Goal: Task Accomplishment & Management: Manage account settings

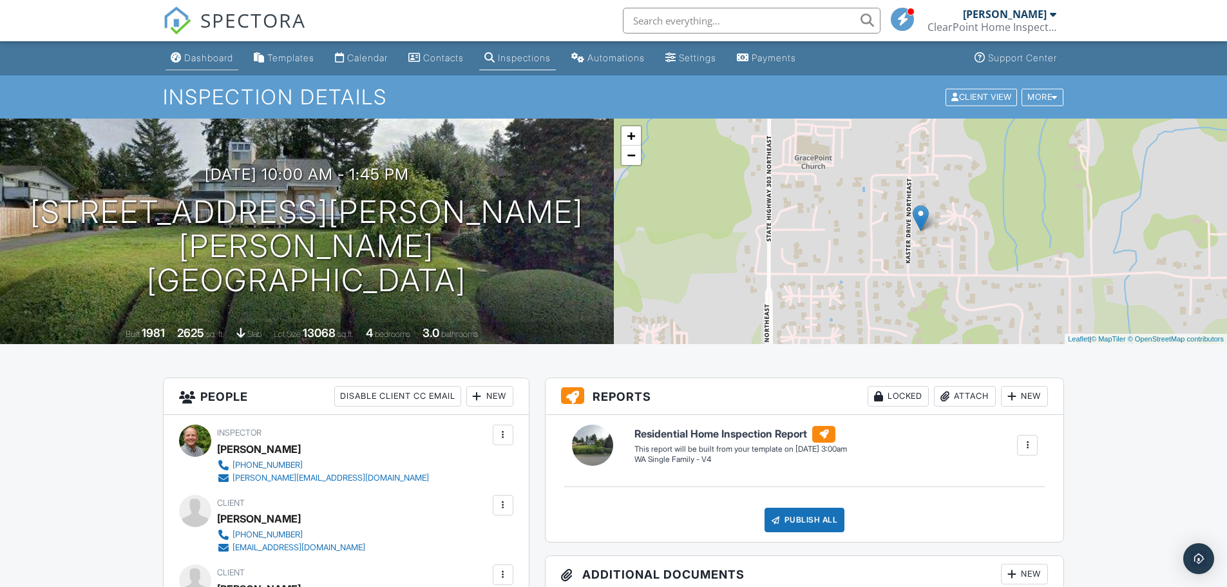
click at [223, 59] on div "Dashboard" at bounding box center [208, 57] width 49 height 11
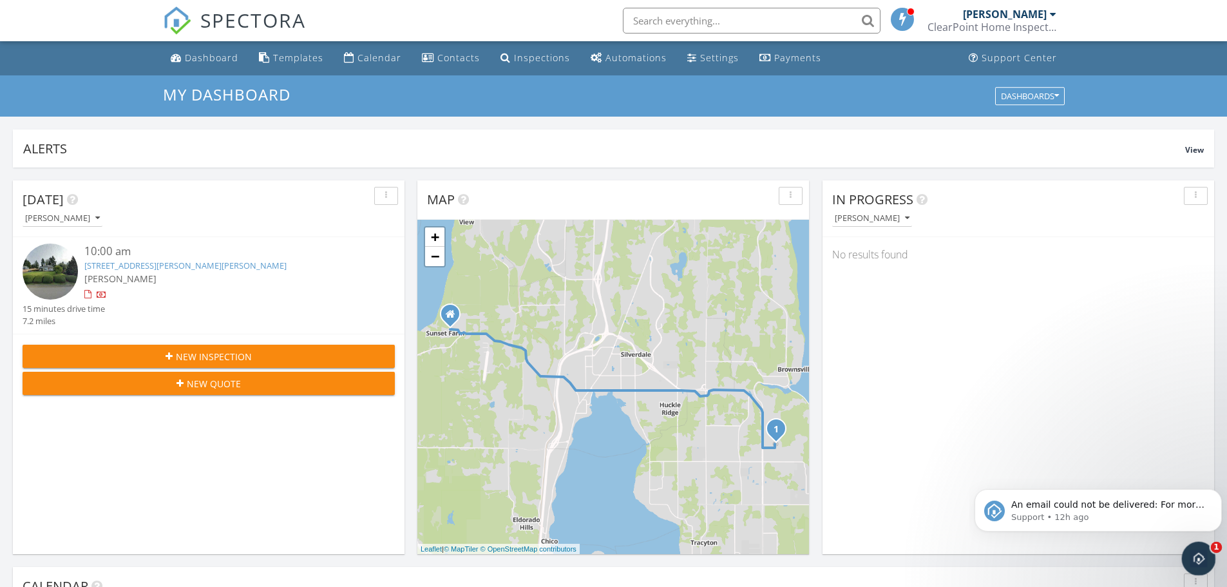
click at [1205, 562] on div "Open Intercom Messenger" at bounding box center [1196, 556] width 43 height 43
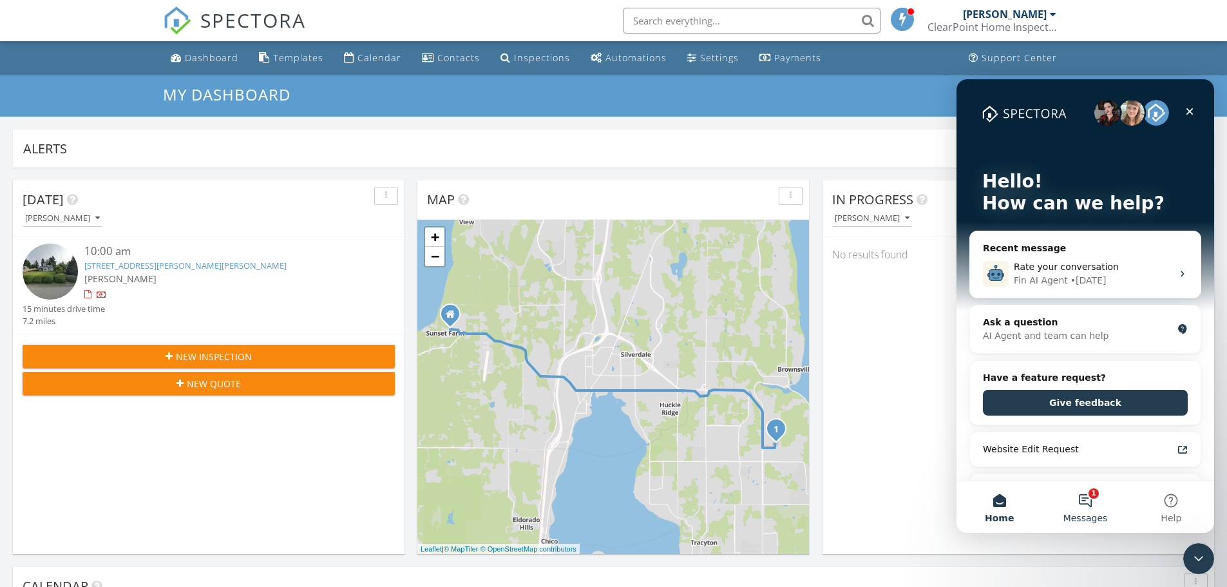
click at [1085, 503] on button "1 Messages" at bounding box center [1085, 507] width 86 height 52
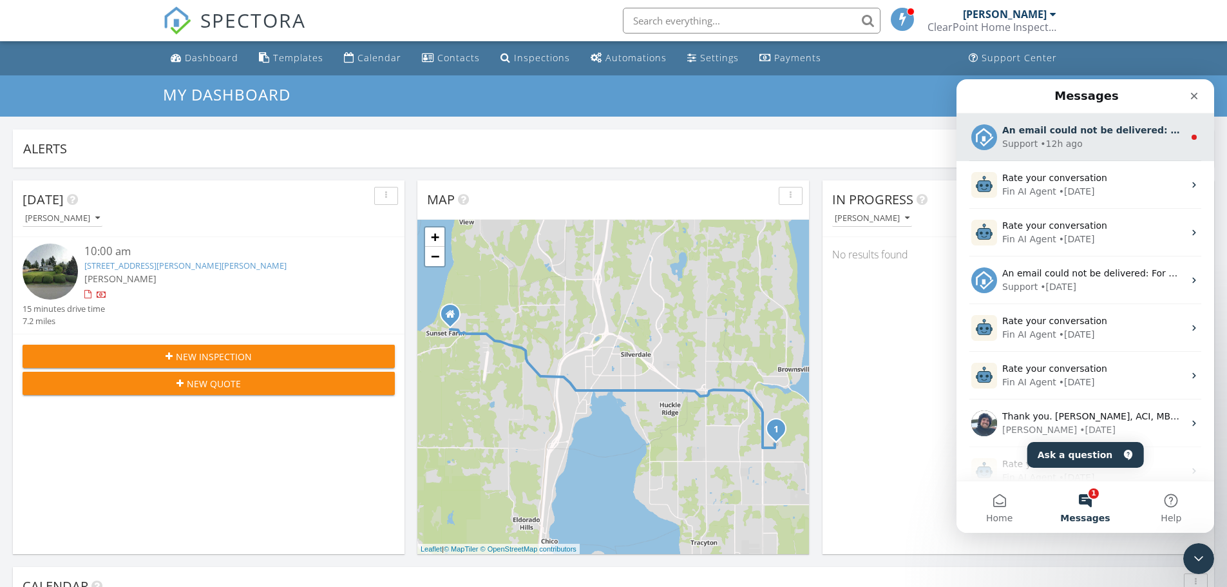
click at [1057, 139] on div "• 12h ago" at bounding box center [1061, 144] width 42 height 14
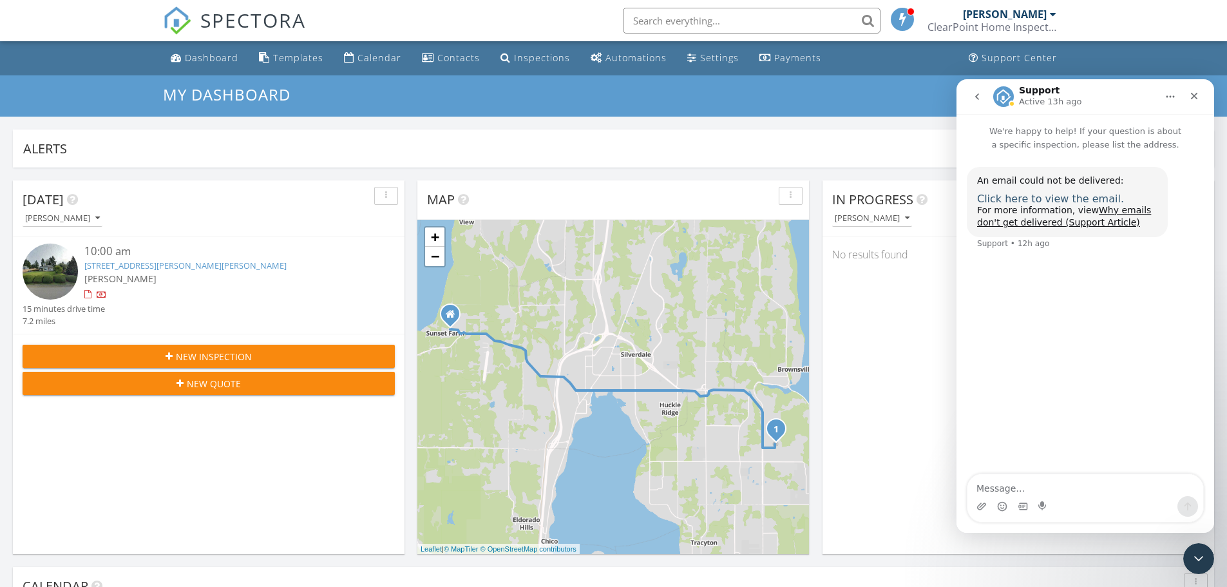
click at [1038, 203] on span "Click here to view the email." at bounding box center [1050, 199] width 147 height 12
click at [121, 265] on link "8116 Kaster Dr NE, Bremerton, WA 98311" at bounding box center [185, 266] width 202 height 12
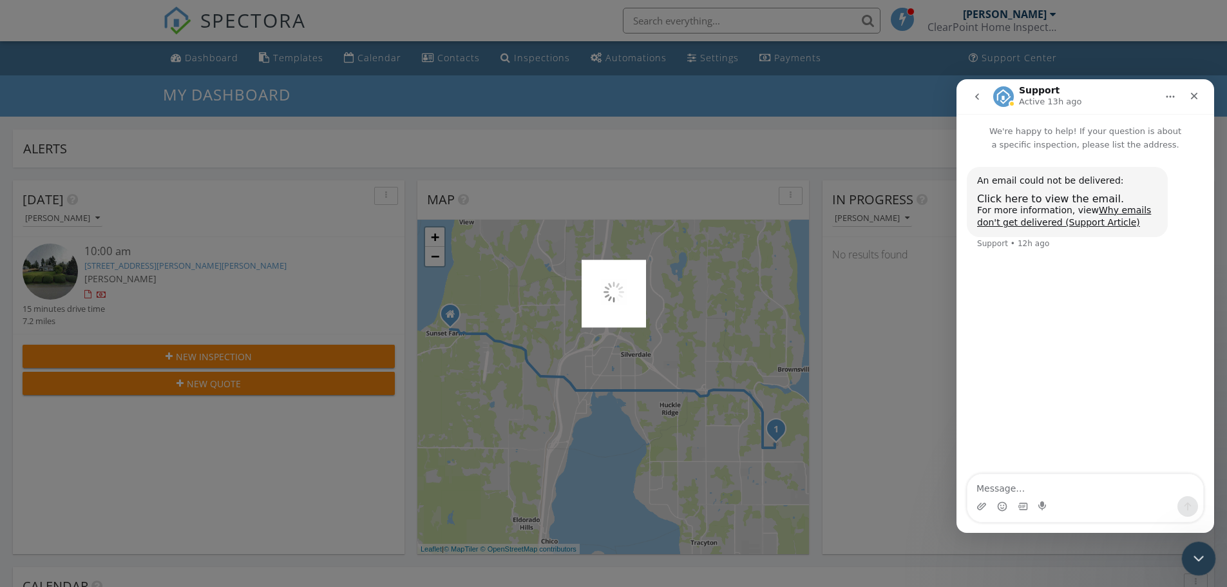
click at [1200, 558] on icon "Close Intercom Messenger" at bounding box center [1196, 556] width 15 height 15
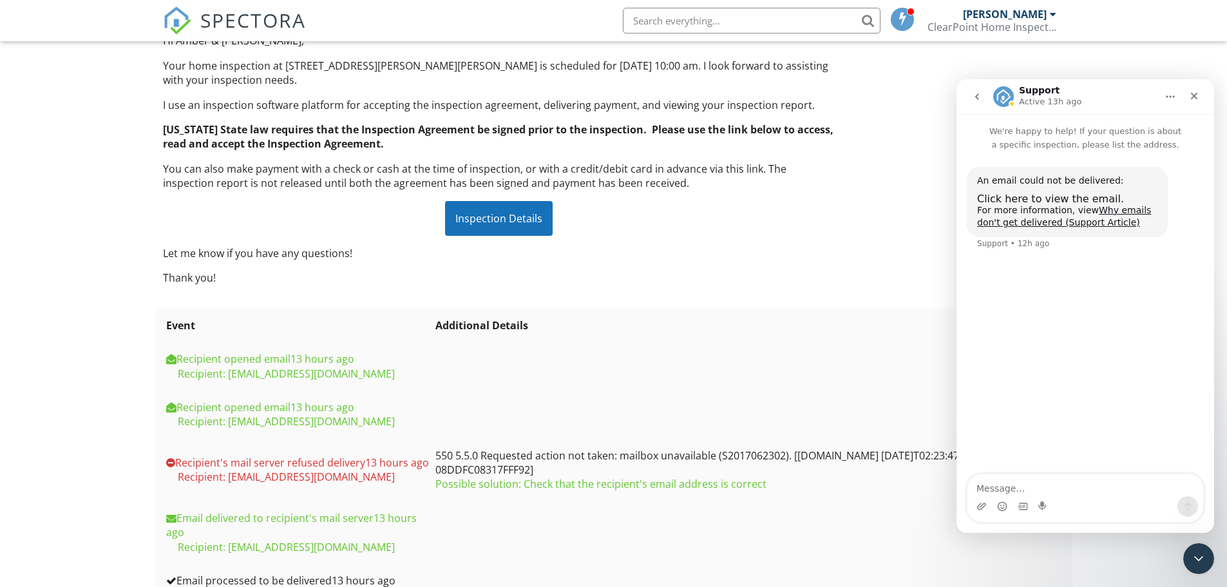
scroll to position [193, 0]
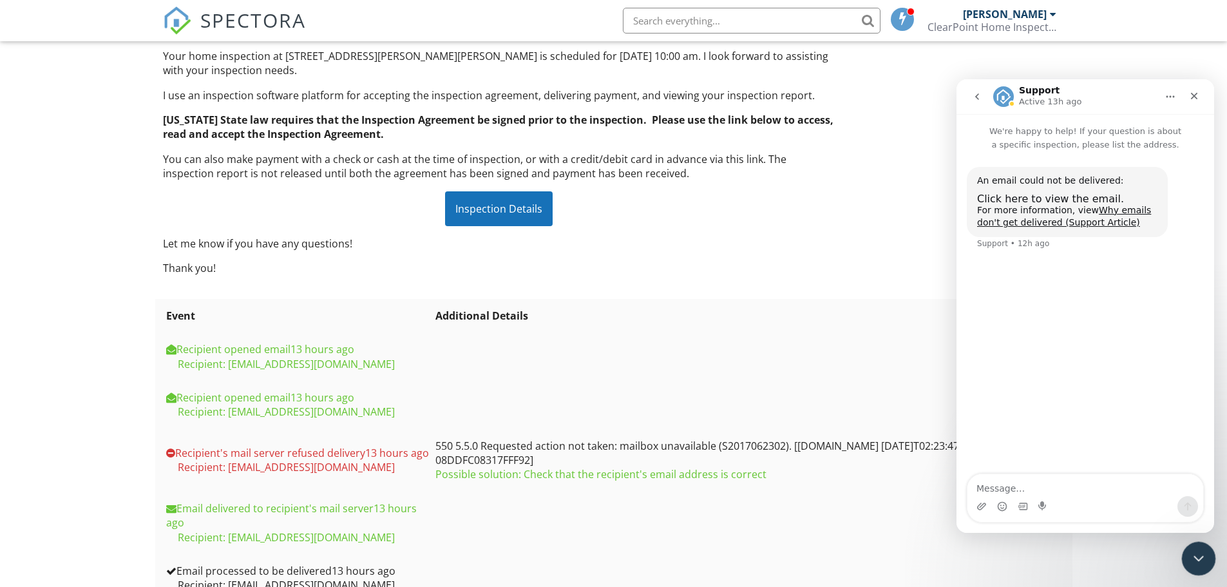
click at [1197, 554] on icon "Close Intercom Messenger" at bounding box center [1196, 556] width 15 height 15
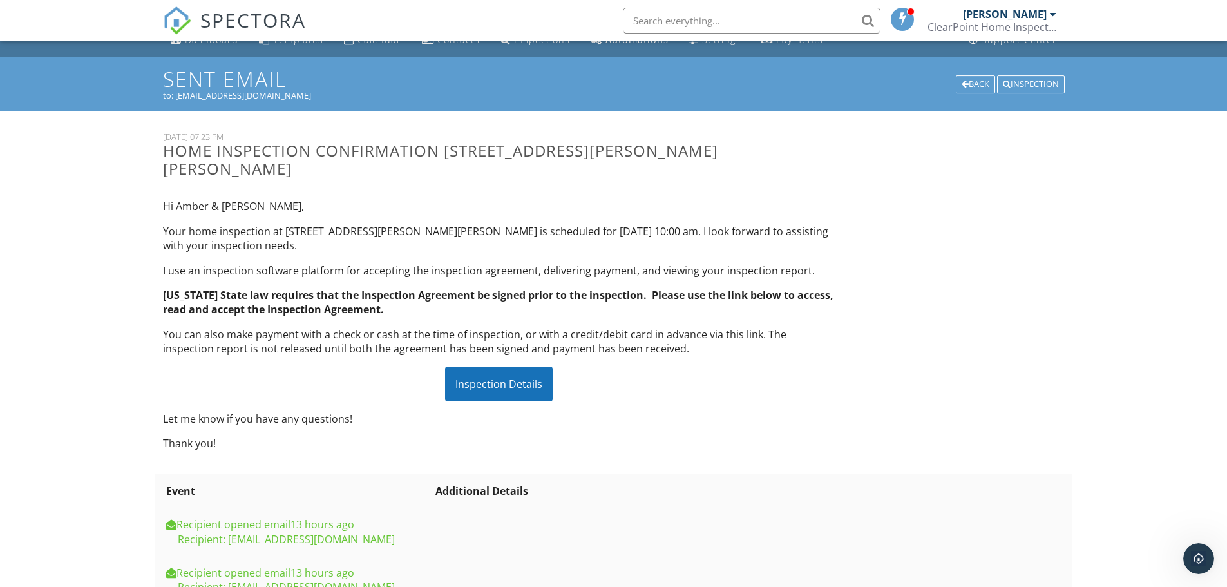
scroll to position [0, 0]
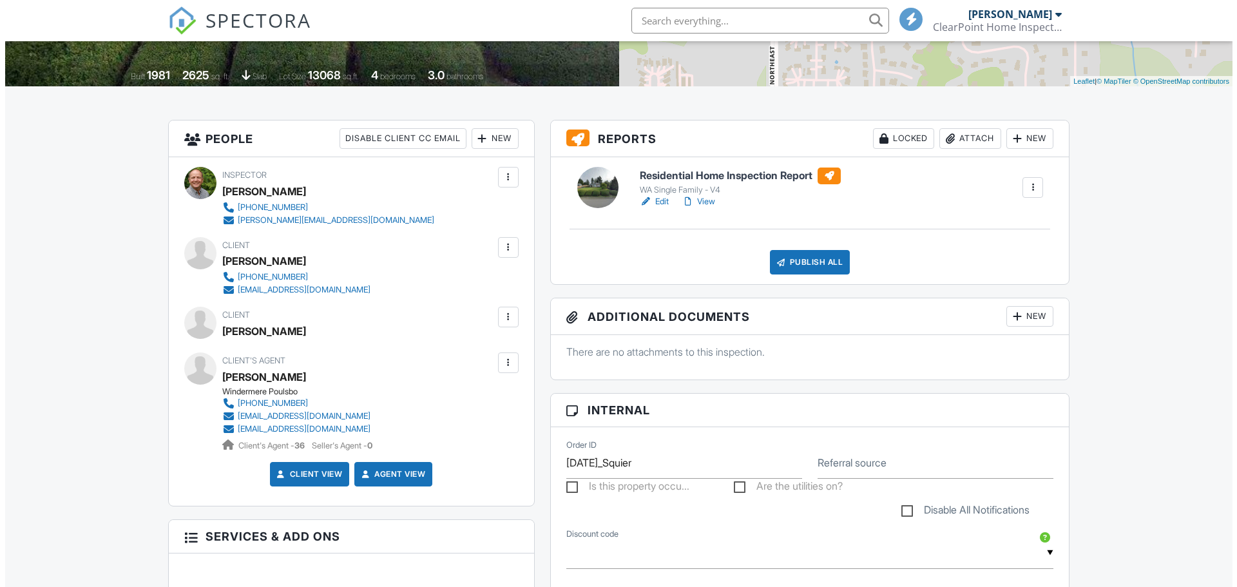
scroll to position [258, 0]
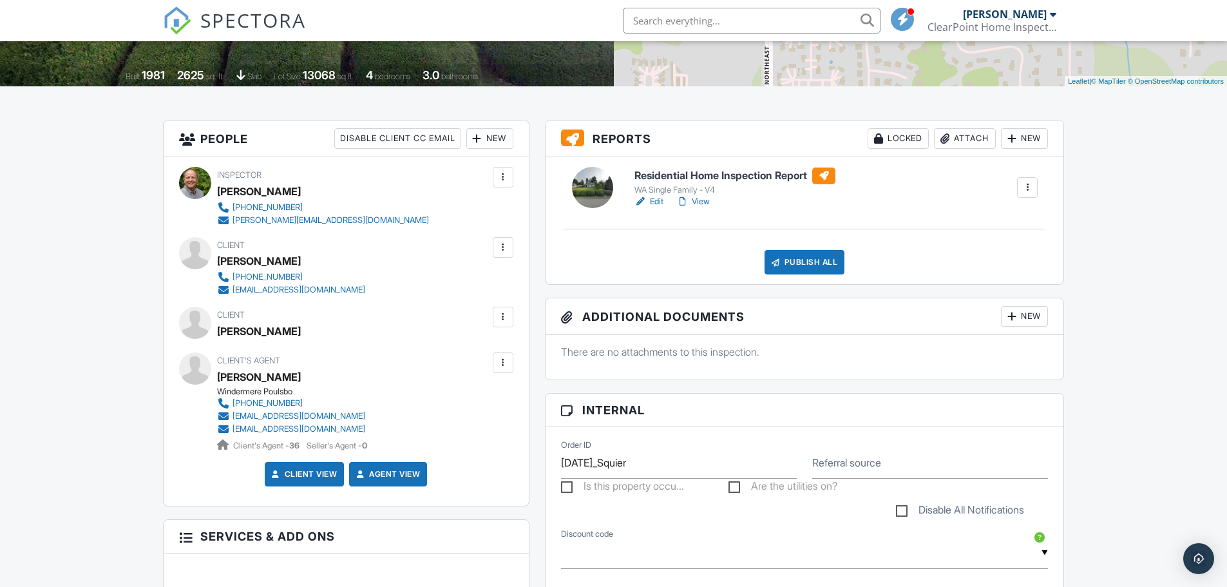
click at [502, 246] on div at bounding box center [503, 247] width 13 height 13
click at [382, 283] on li "Edit" at bounding box center [434, 287] width 144 height 32
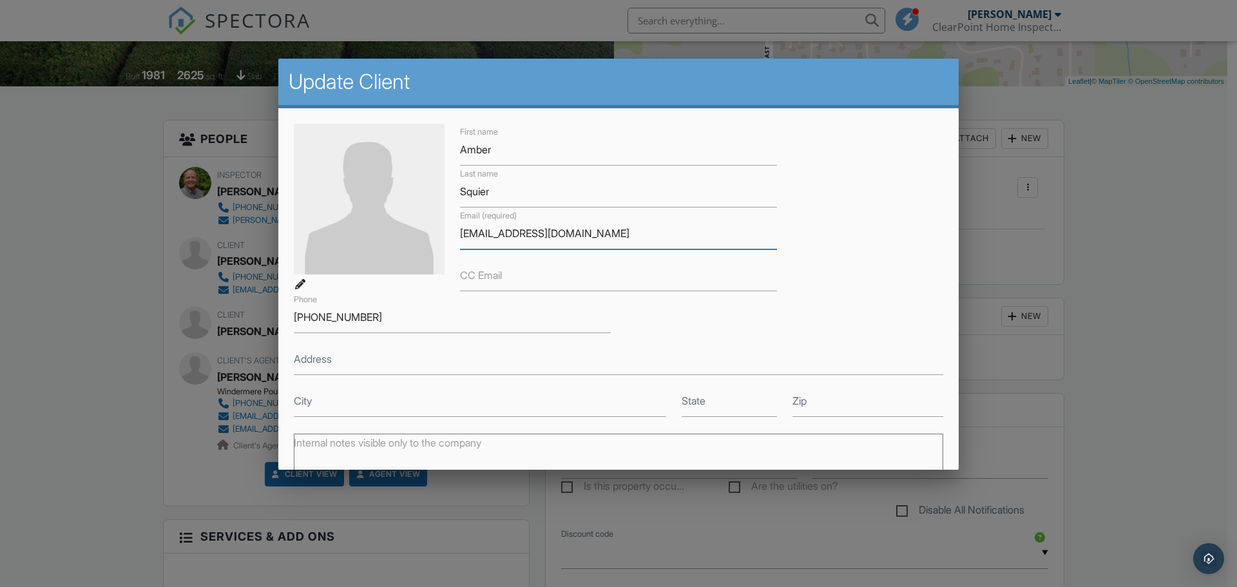
click at [460, 233] on input "inasquier@outlook.com" at bounding box center [618, 234] width 317 height 32
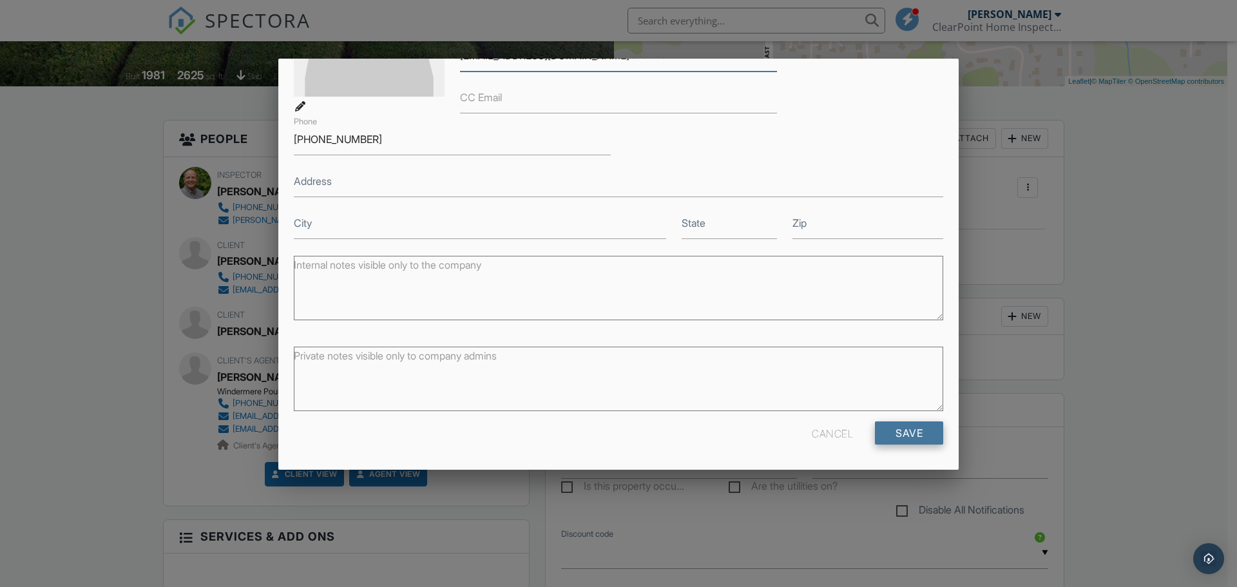
type input "lnasquier@outlook.com"
click at [905, 431] on input "Save" at bounding box center [909, 432] width 68 height 23
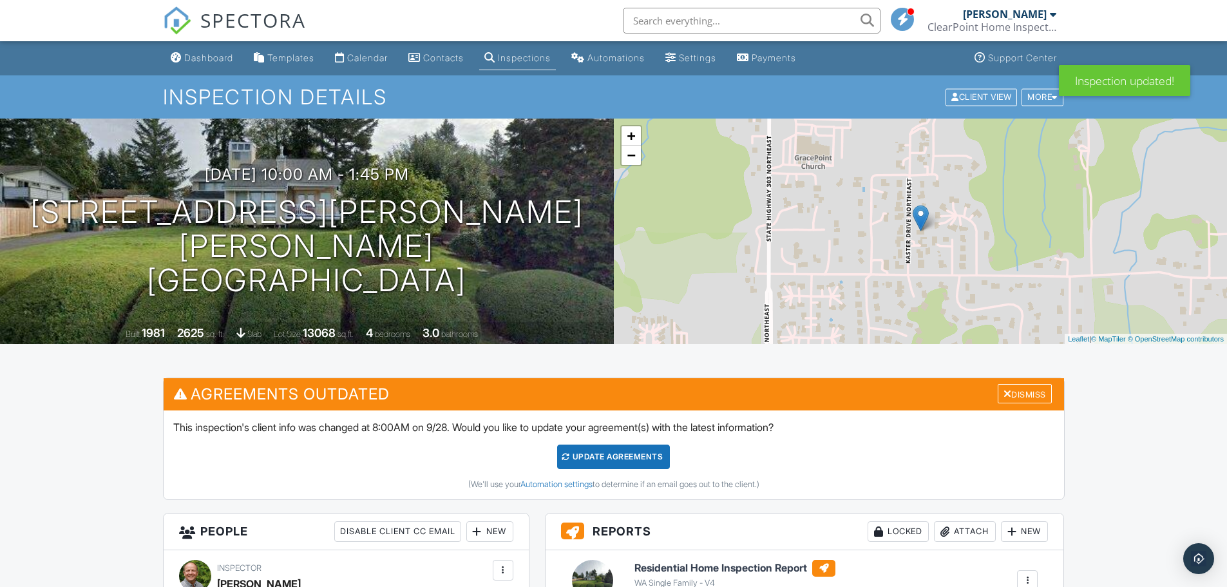
click at [626, 457] on div "Update Agreements" at bounding box center [613, 456] width 113 height 24
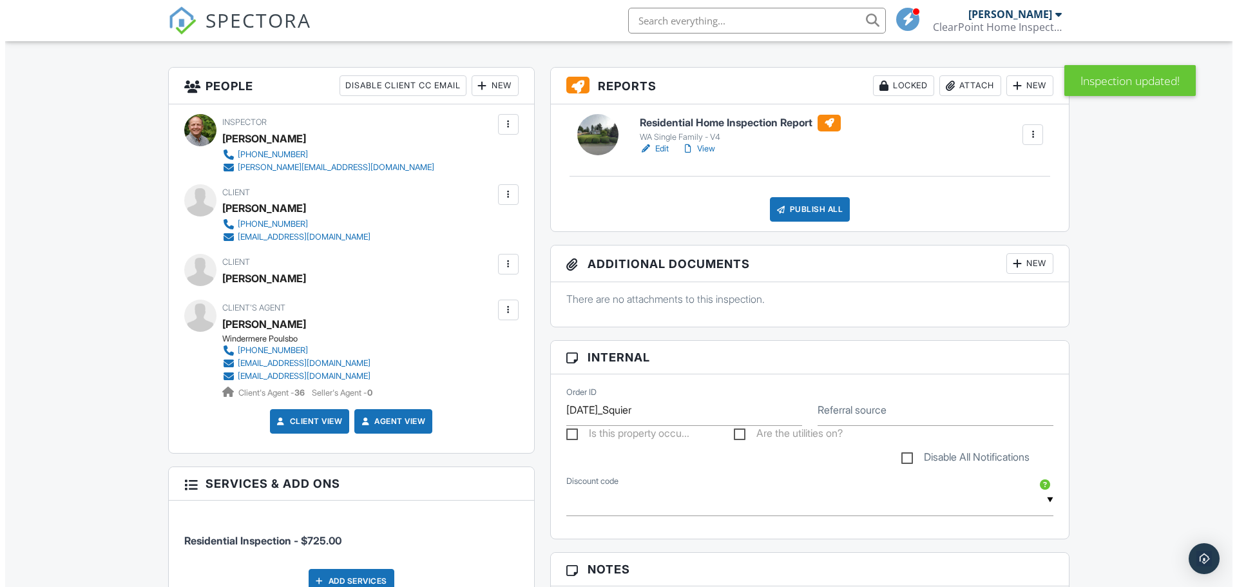
scroll to position [258, 0]
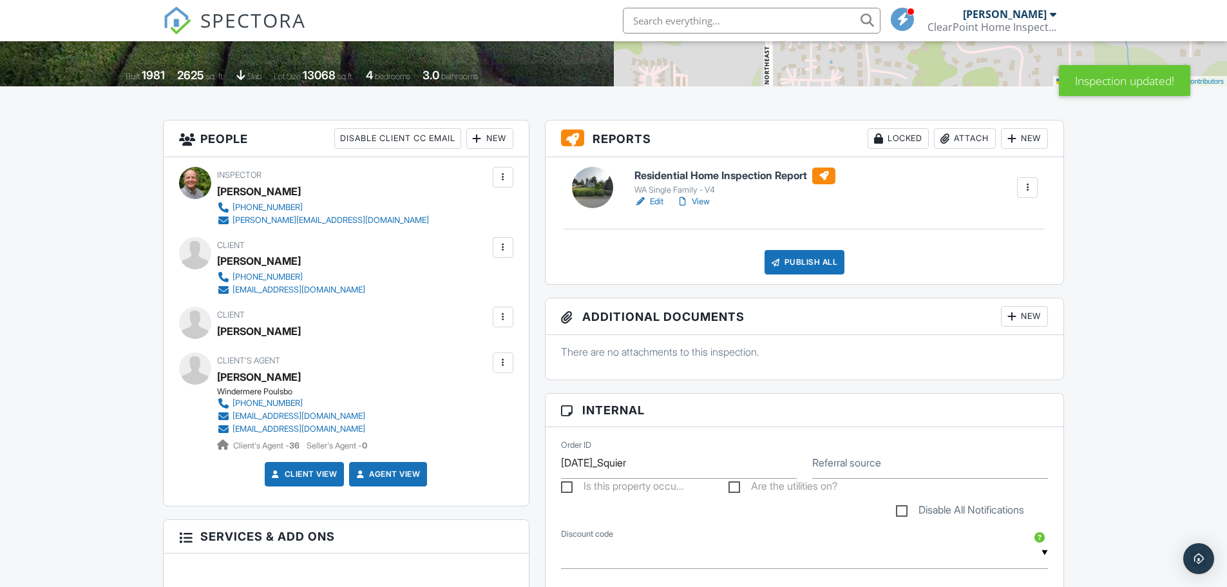
click at [502, 246] on div at bounding box center [503, 247] width 13 height 13
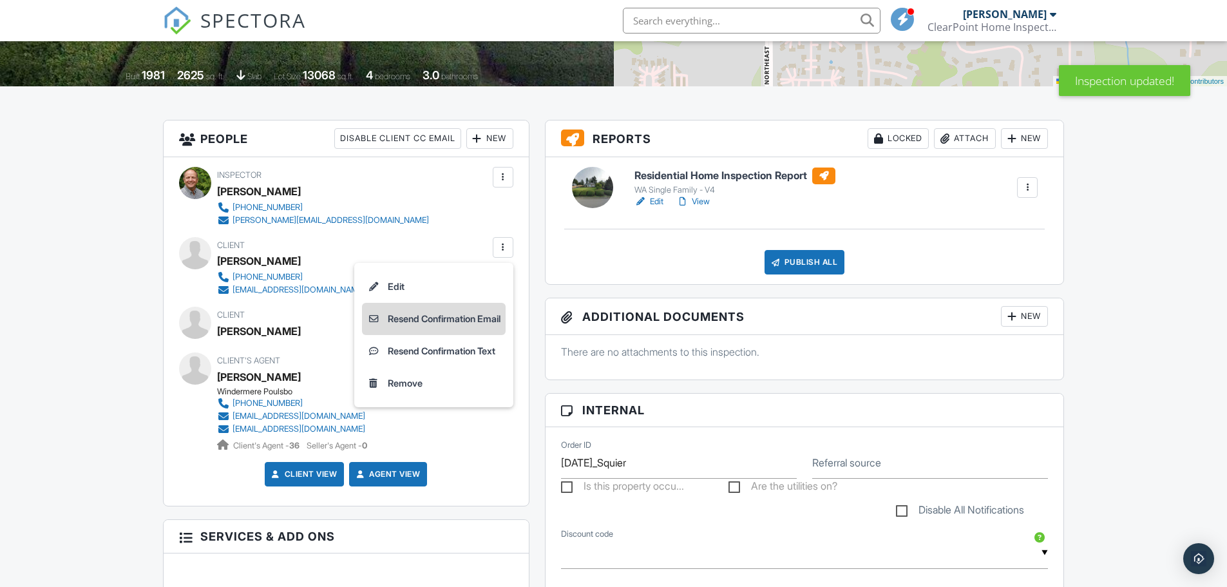
click at [434, 318] on li "Resend Confirmation Email" at bounding box center [434, 319] width 144 height 32
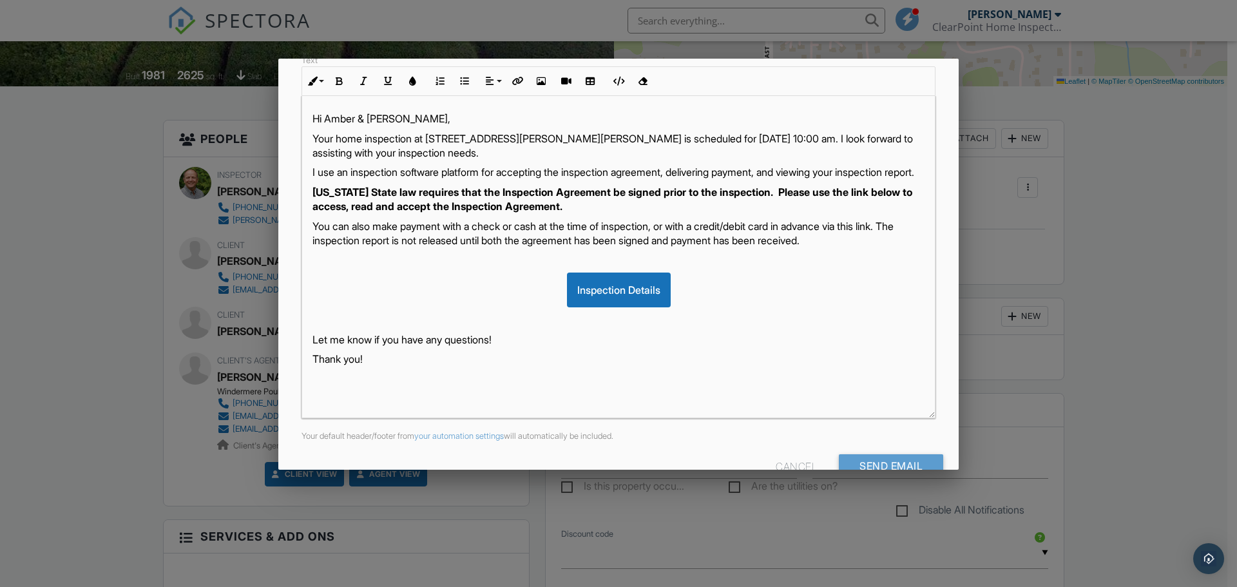
scroll to position [222, 0]
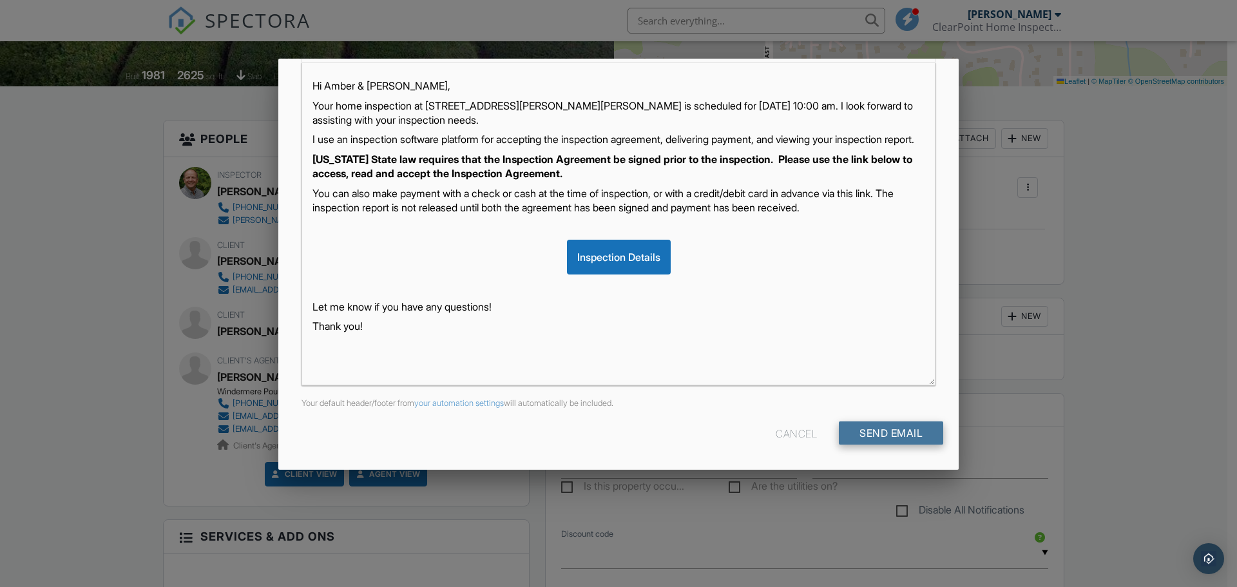
click at [875, 432] on input "Send Email" at bounding box center [891, 432] width 104 height 23
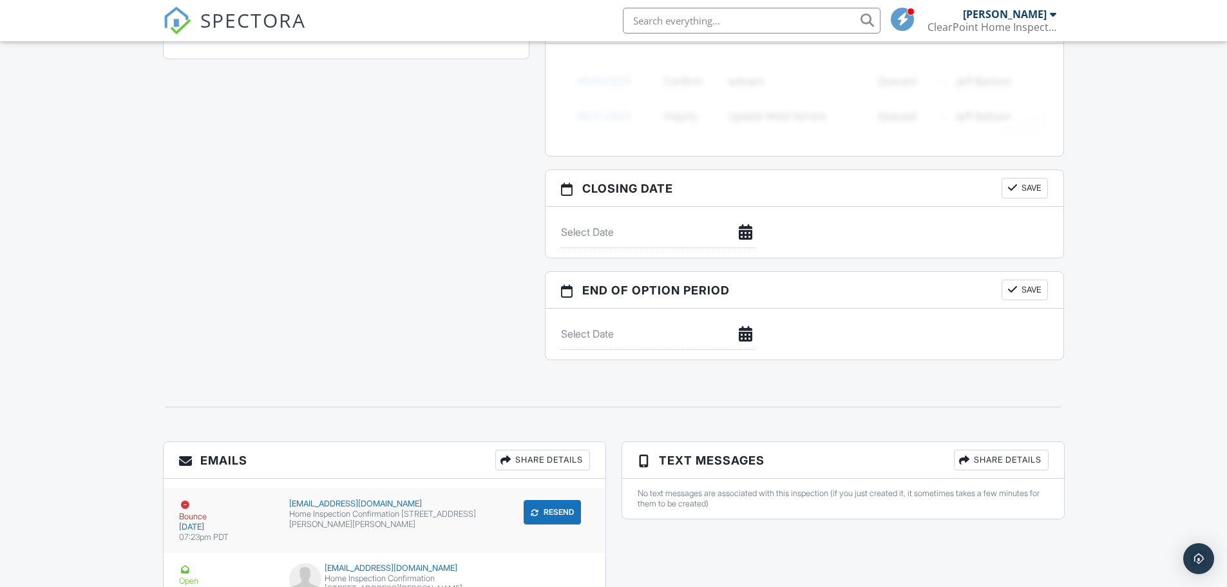
scroll to position [1213, 0]
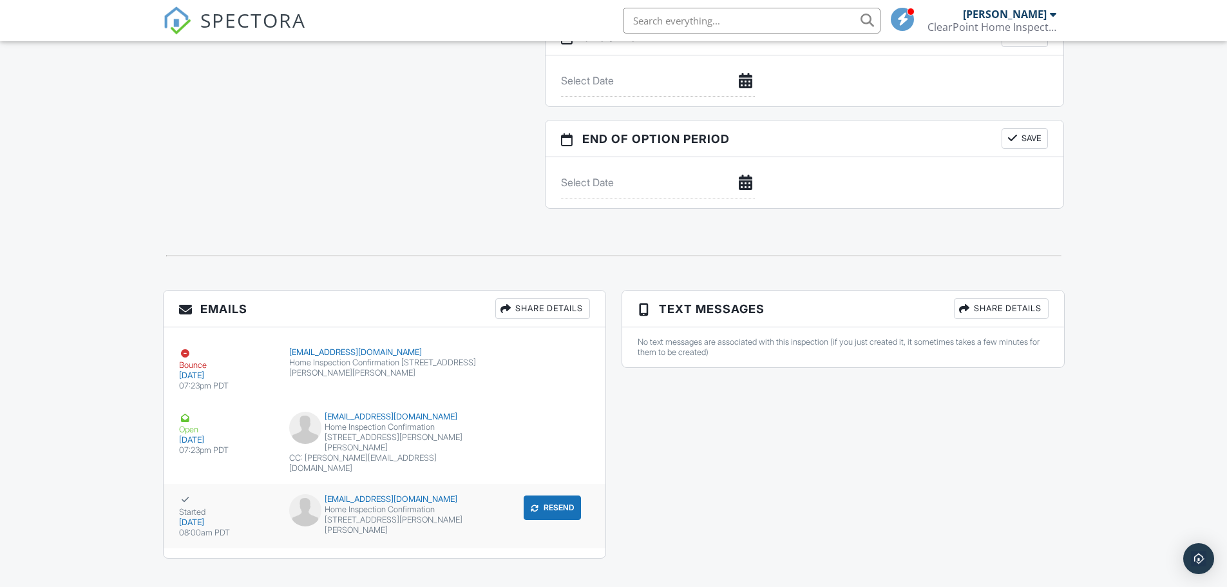
click at [388, 504] on div "Home Inspection Confirmation [STREET_ADDRESS][PERSON_NAME][PERSON_NAME]" at bounding box center [384, 519] width 190 height 31
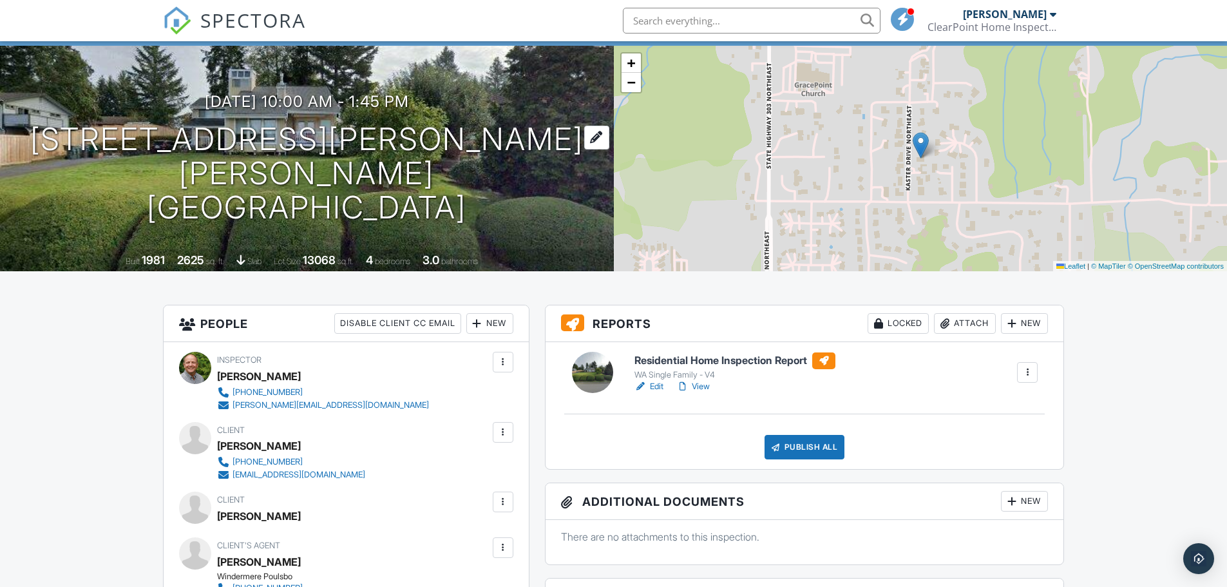
scroll to position [0, 0]
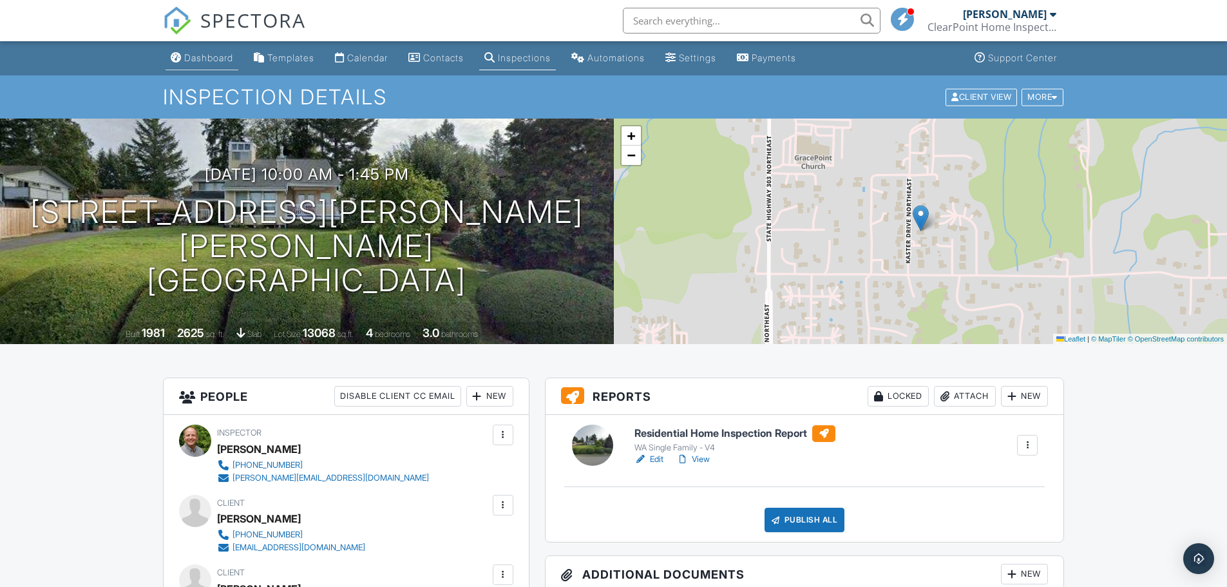
click at [207, 59] on div "Dashboard" at bounding box center [208, 57] width 49 height 11
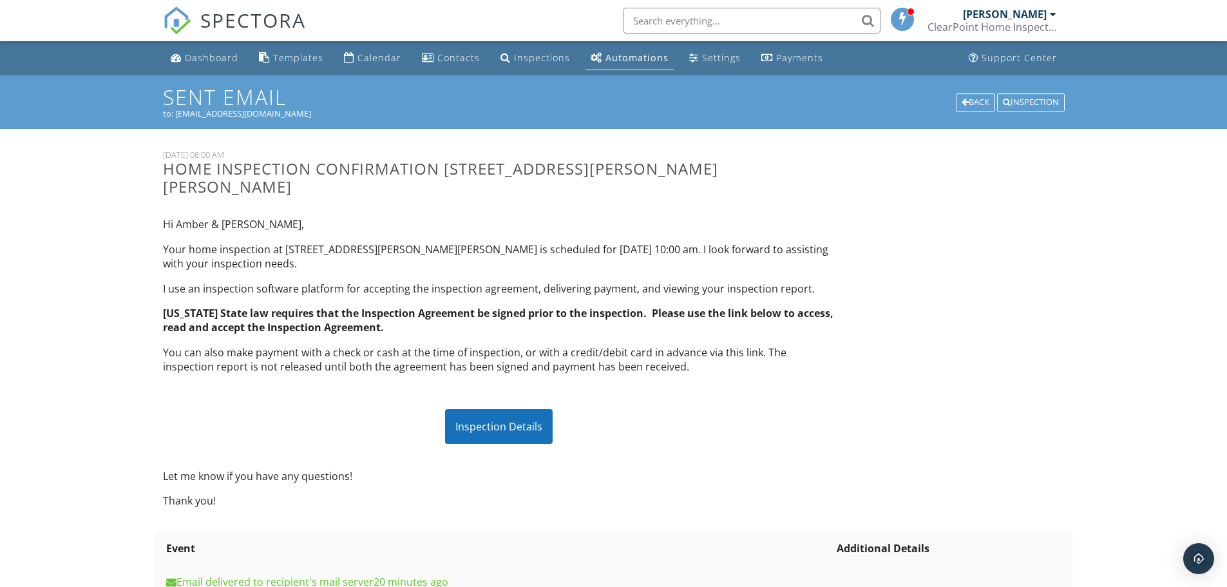
click at [215, 57] on div "Dashboard" at bounding box center [211, 58] width 53 height 12
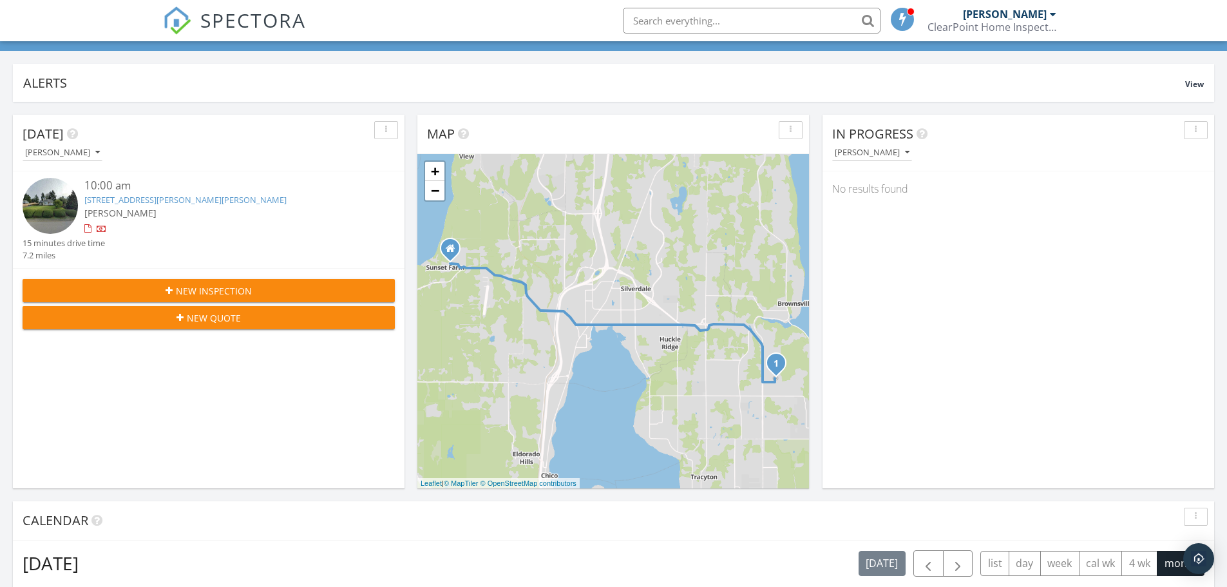
scroll to position [129, 0]
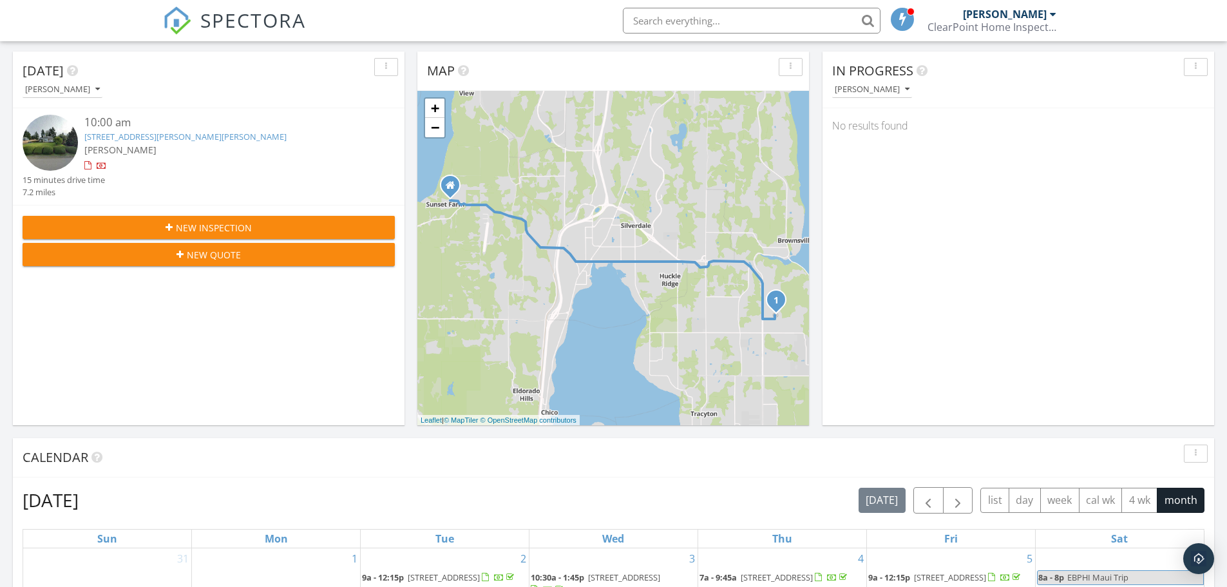
click at [116, 136] on link "[STREET_ADDRESS][PERSON_NAME][PERSON_NAME]" at bounding box center [185, 137] width 202 height 12
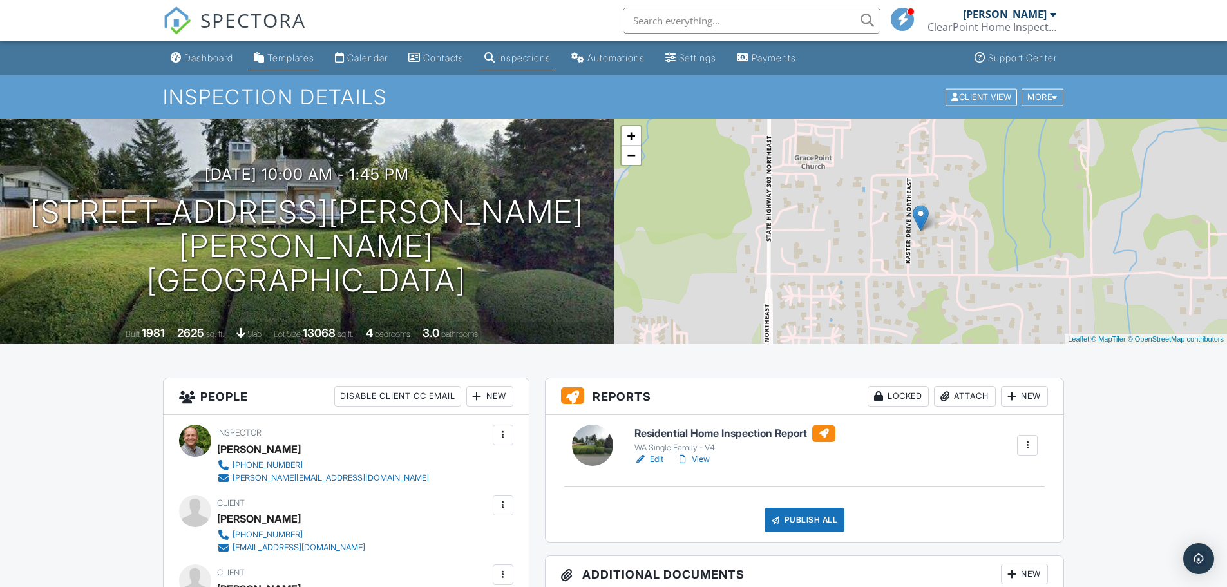
click at [293, 60] on div "Templates" at bounding box center [290, 57] width 47 height 11
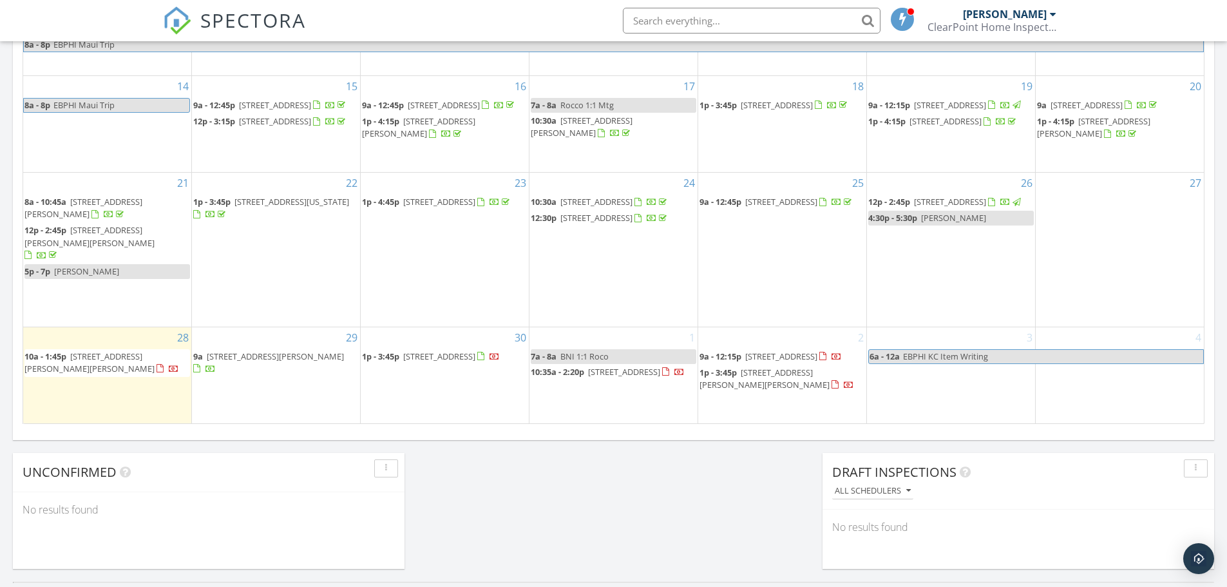
scroll to position [773, 0]
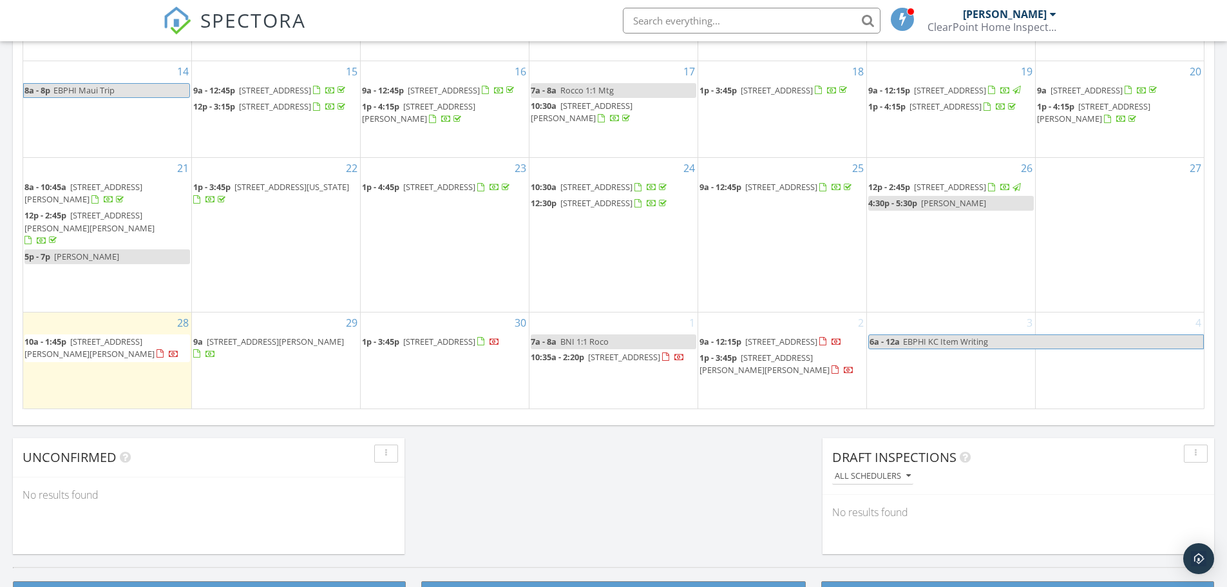
click at [750, 193] on span "[STREET_ADDRESS]" at bounding box center [781, 187] width 72 height 12
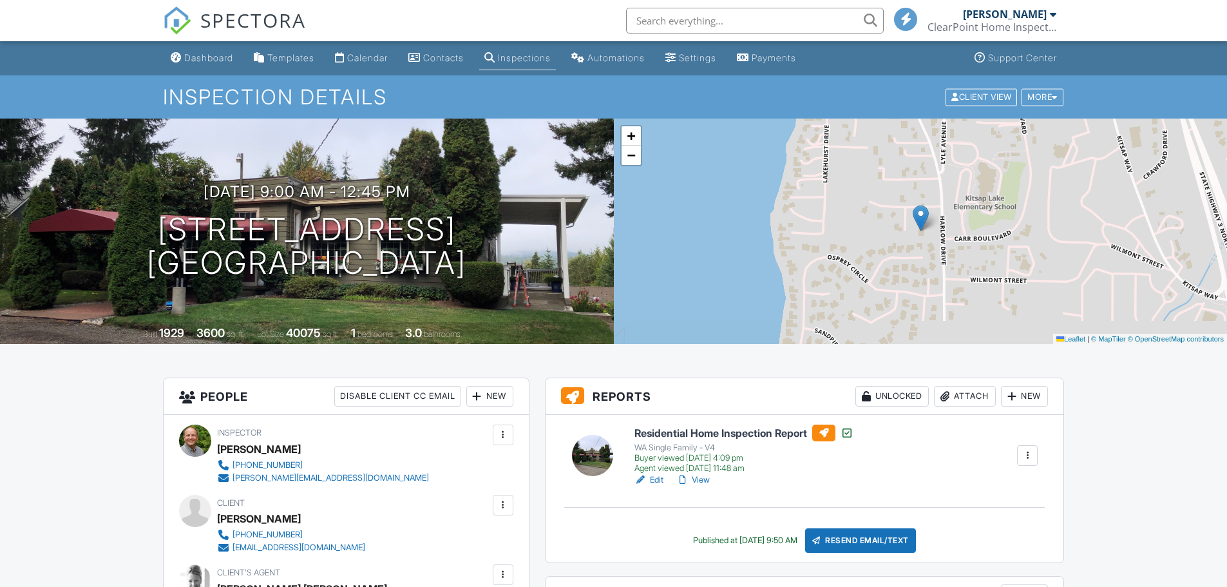
click at [676, 459] on div "Buyer viewed 09/26/2025 4:09 pm" at bounding box center [743, 458] width 219 height 10
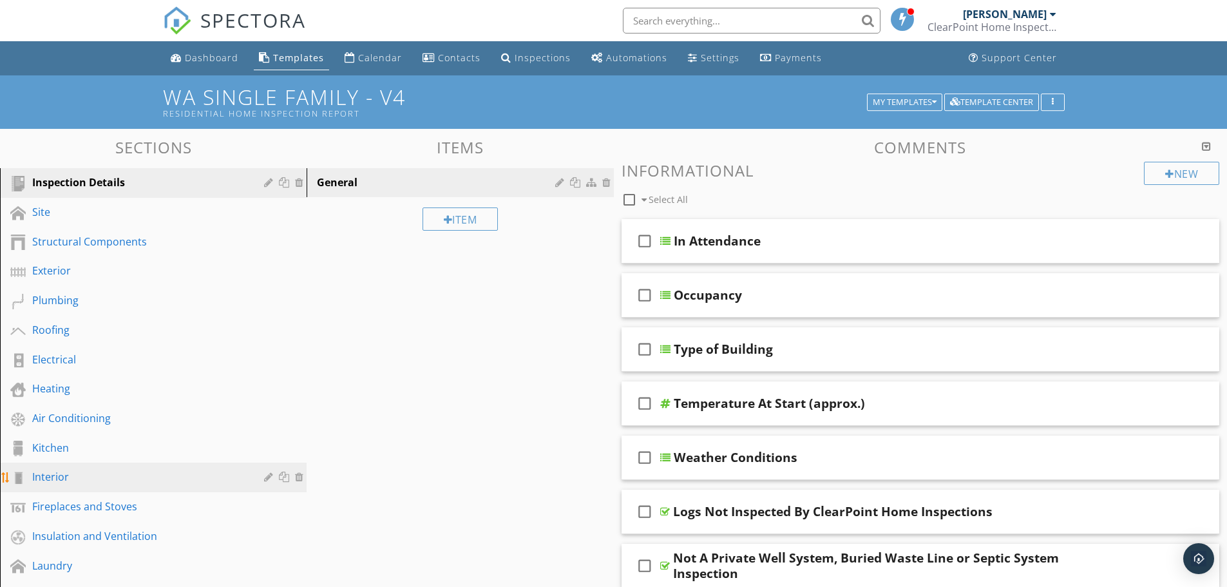
click at [60, 474] on div "Interior" at bounding box center [138, 476] width 213 height 15
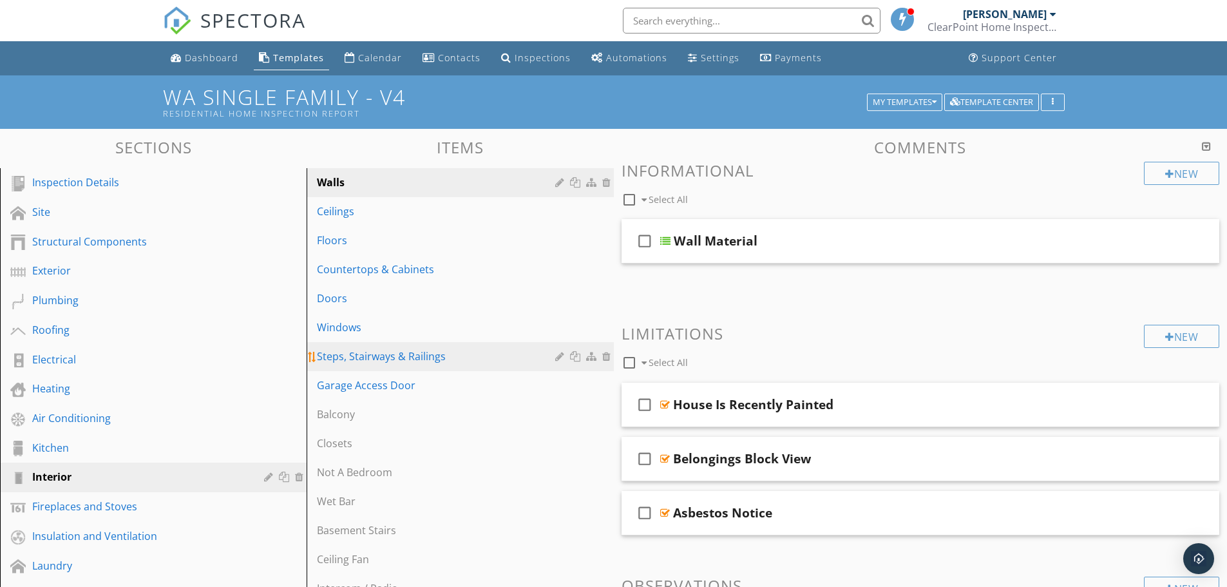
click at [354, 356] on div "Steps, Stairways & Railings" at bounding box center [438, 355] width 242 height 15
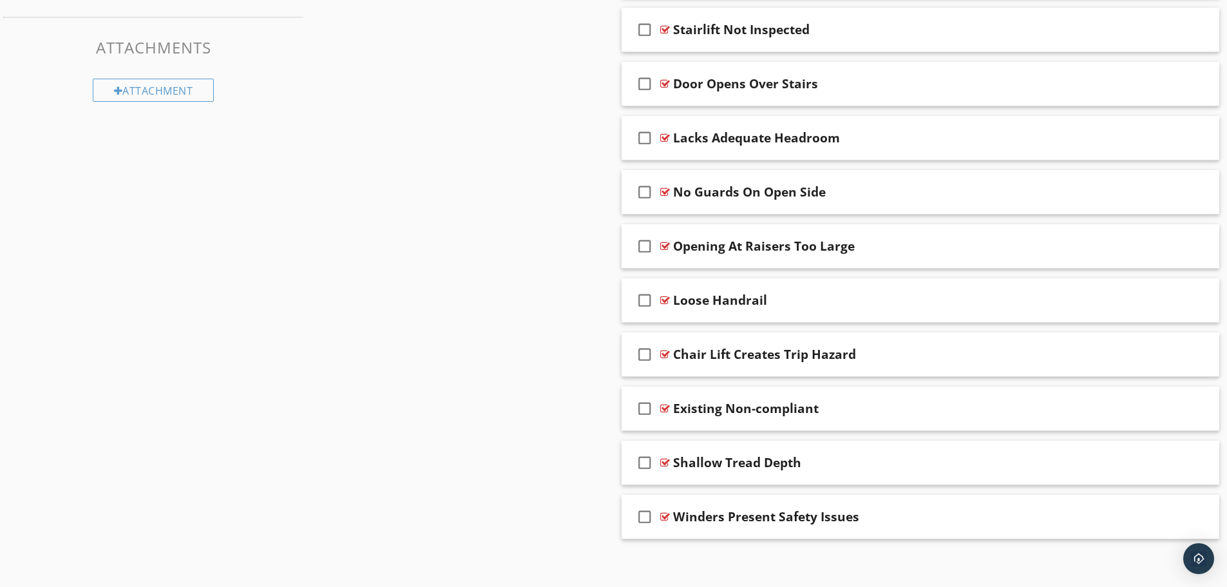
scroll to position [1311, 0]
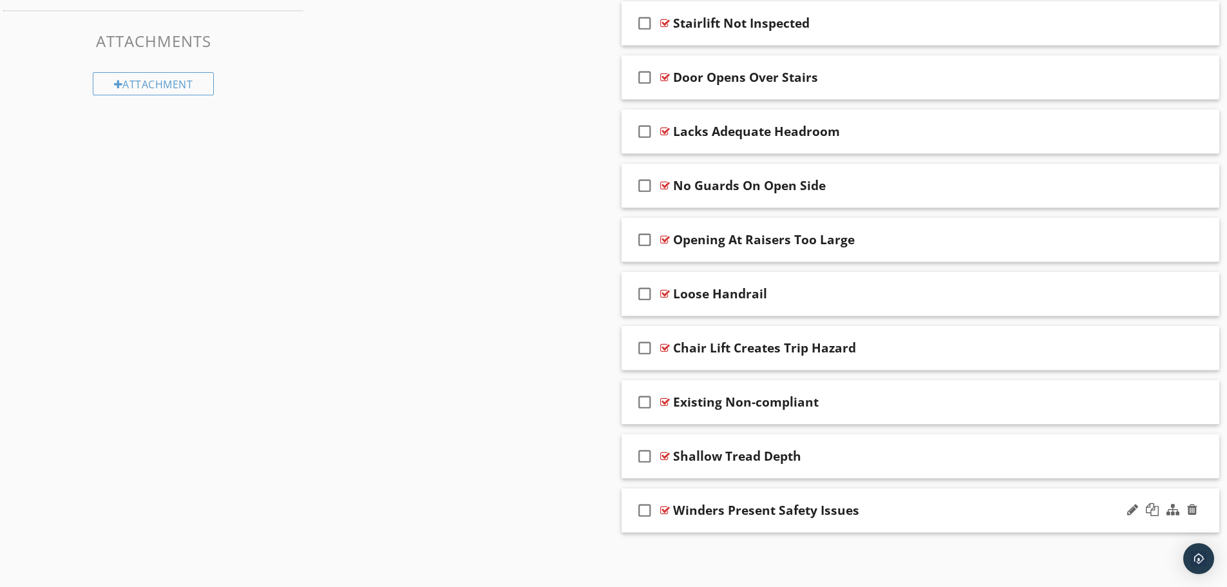
click at [895, 506] on div "Winders Present Safety Issues" at bounding box center [887, 509] width 429 height 15
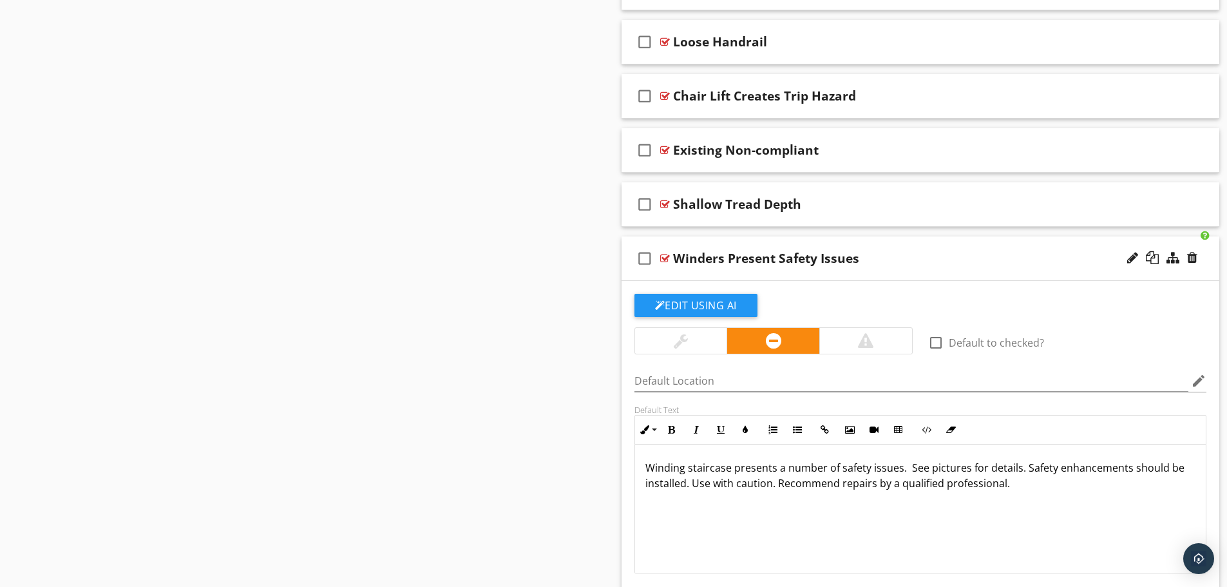
scroll to position [1569, 0]
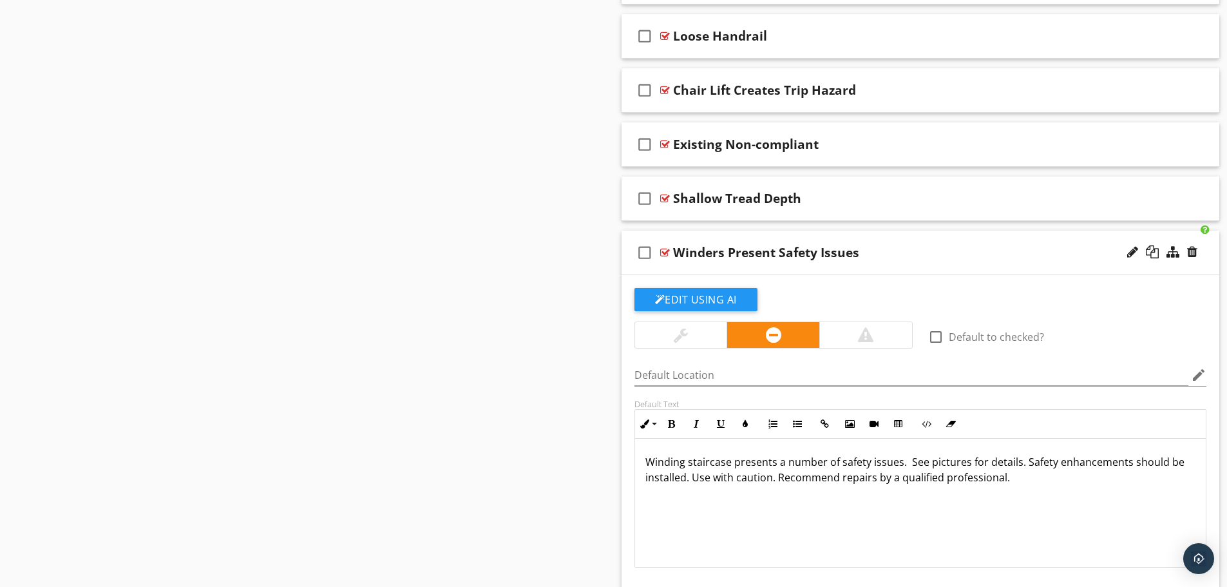
click at [761, 253] on div "Winders Present Safety Issues" at bounding box center [766, 252] width 186 height 15
click at [908, 243] on input "Winders Present Safety Issues" at bounding box center [887, 253] width 429 height 21
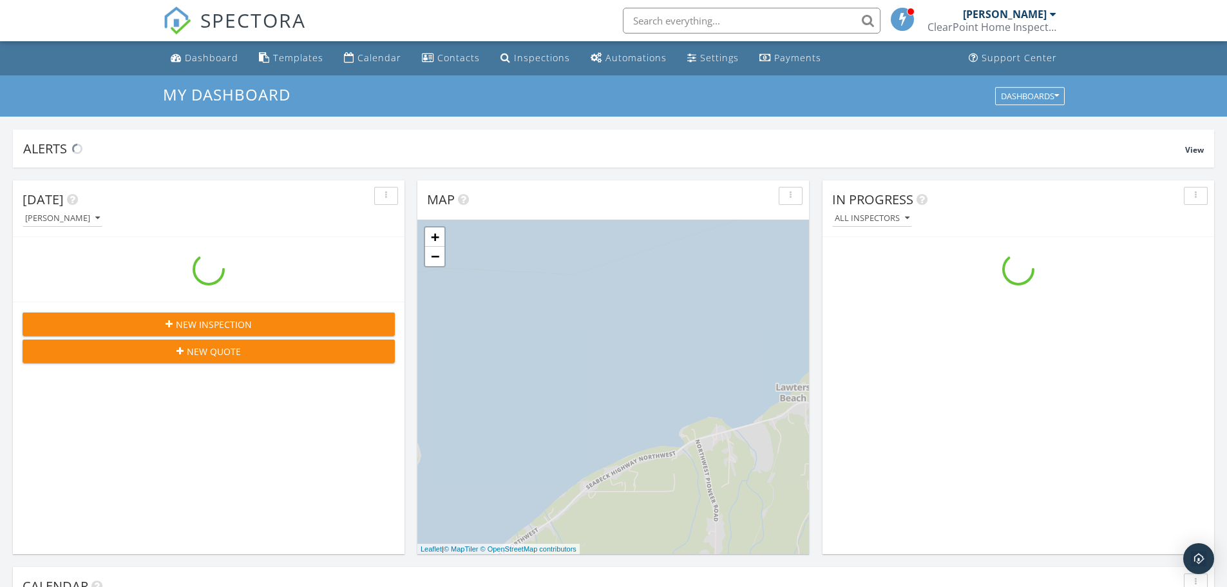
scroll to position [1192, 1247]
